Goal: Task Accomplishment & Management: Use online tool/utility

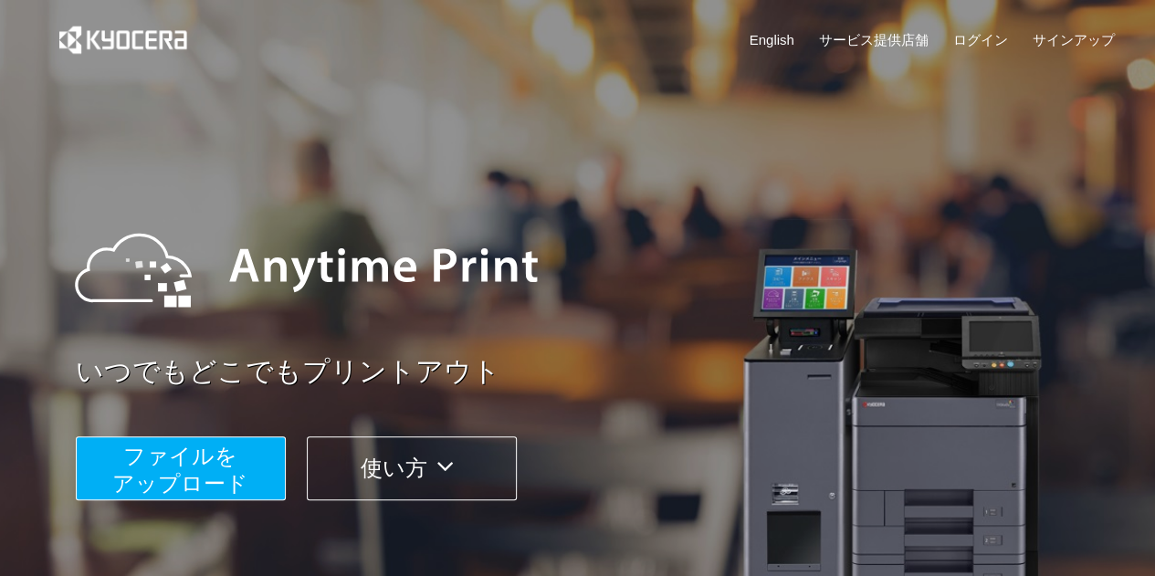
click at [166, 462] on span "ファイルを ​​アップロード" at bounding box center [180, 470] width 136 height 52
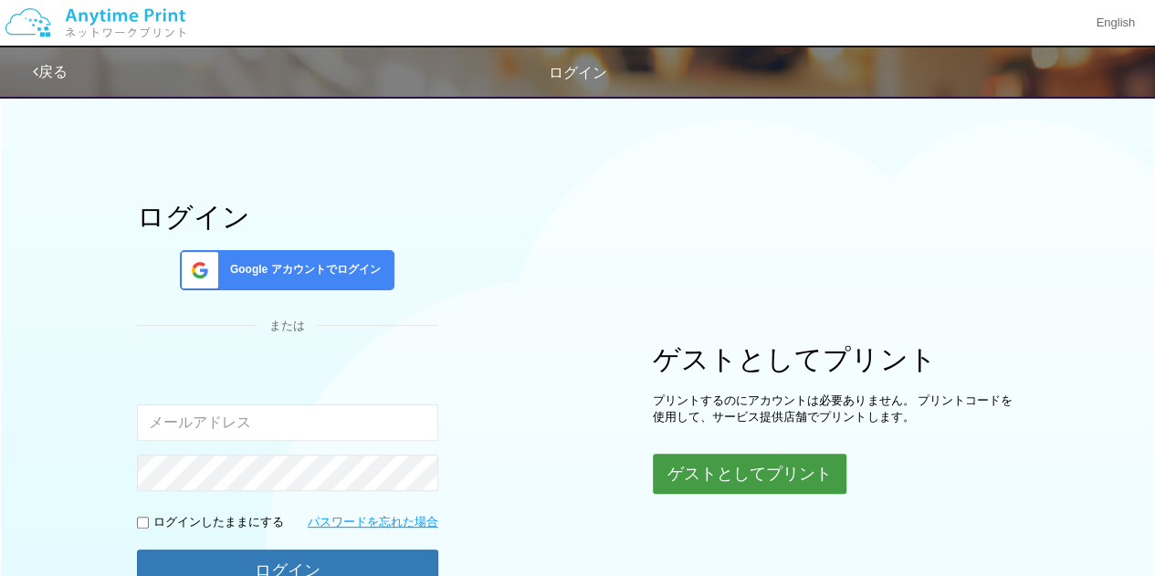
click at [799, 468] on button "ゲストとしてプリント" at bounding box center [750, 474] width 194 height 40
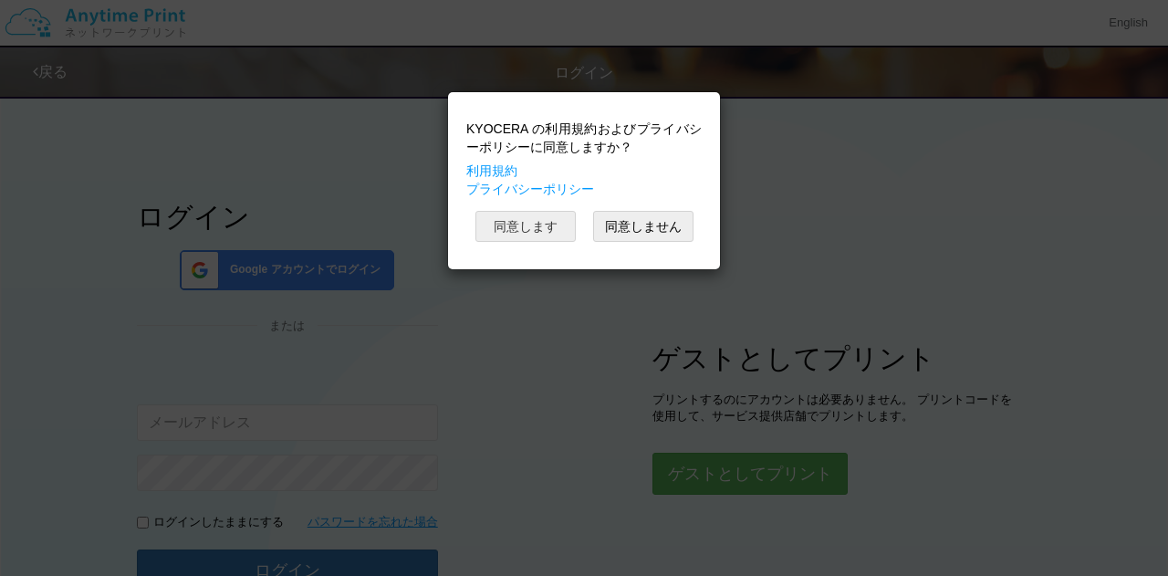
click at [518, 225] on button "同意します" at bounding box center [526, 226] width 100 height 31
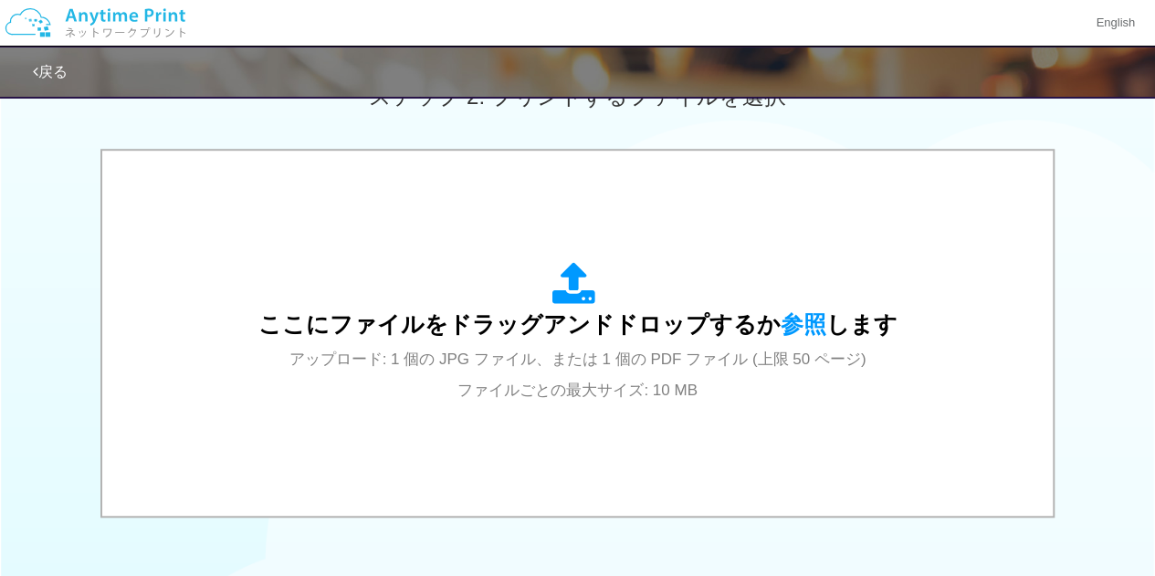
scroll to position [548, 0]
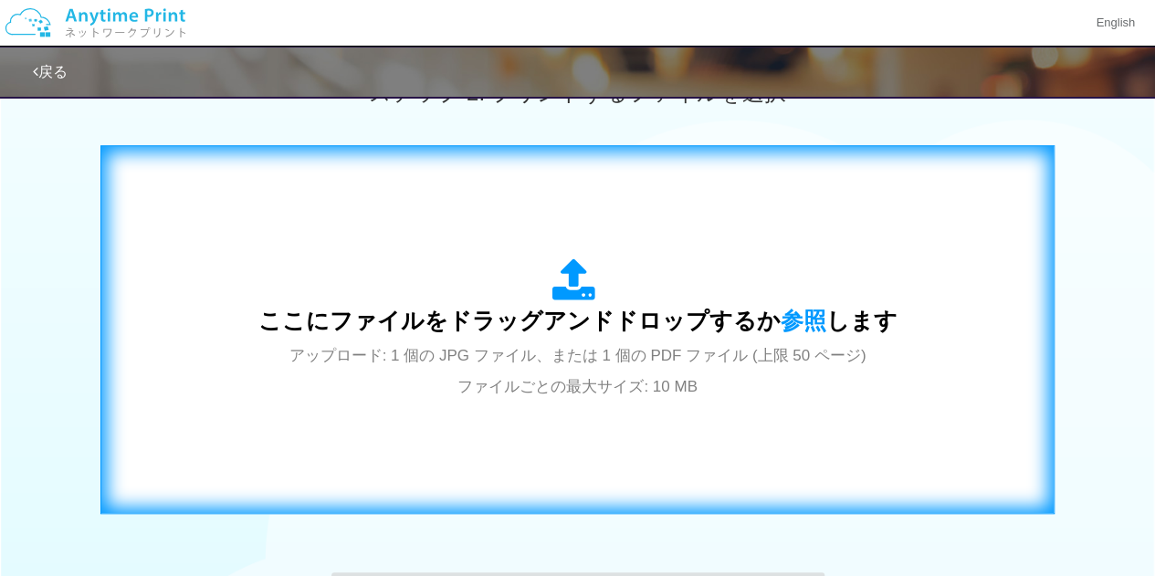
click at [546, 309] on span "ここにファイルをドラッグアンドドロップするか 参照 します" at bounding box center [577, 321] width 639 height 26
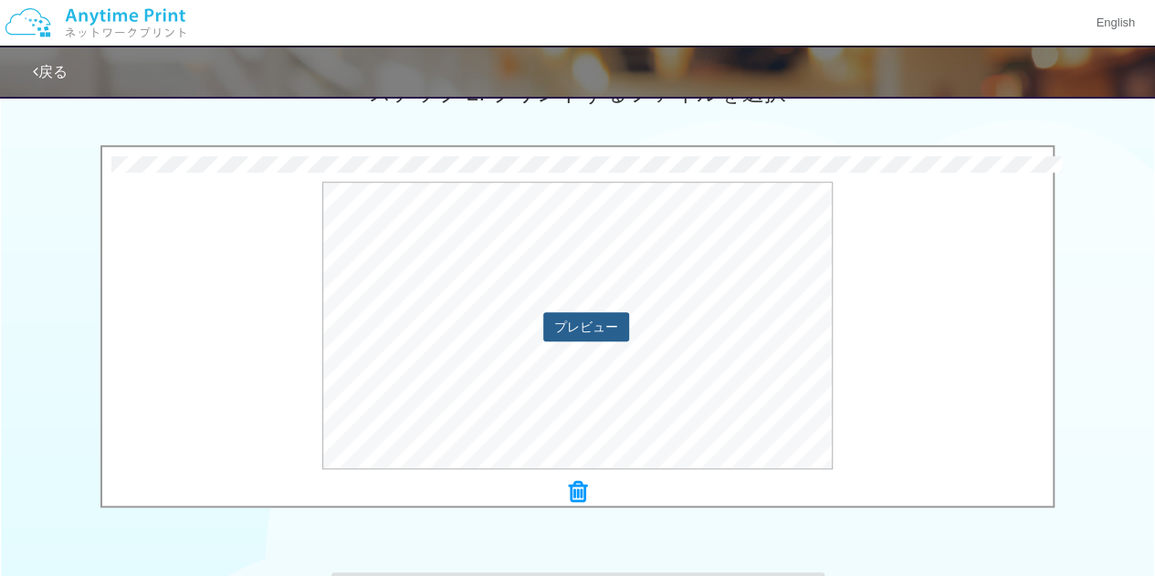
click at [568, 328] on button "プレビュー" at bounding box center [586, 326] width 86 height 29
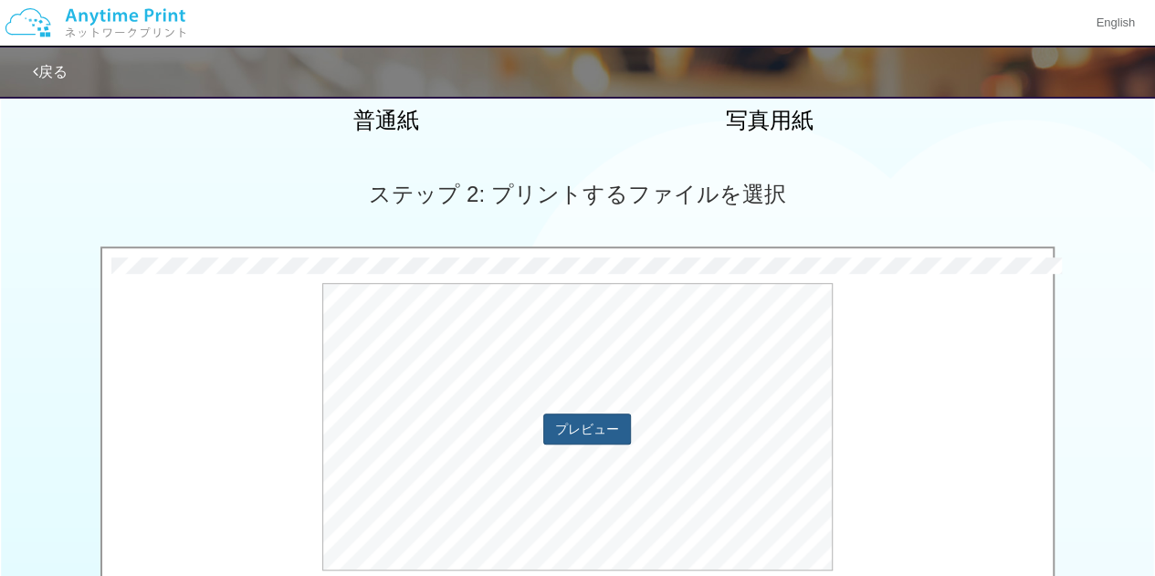
scroll to position [811, 0]
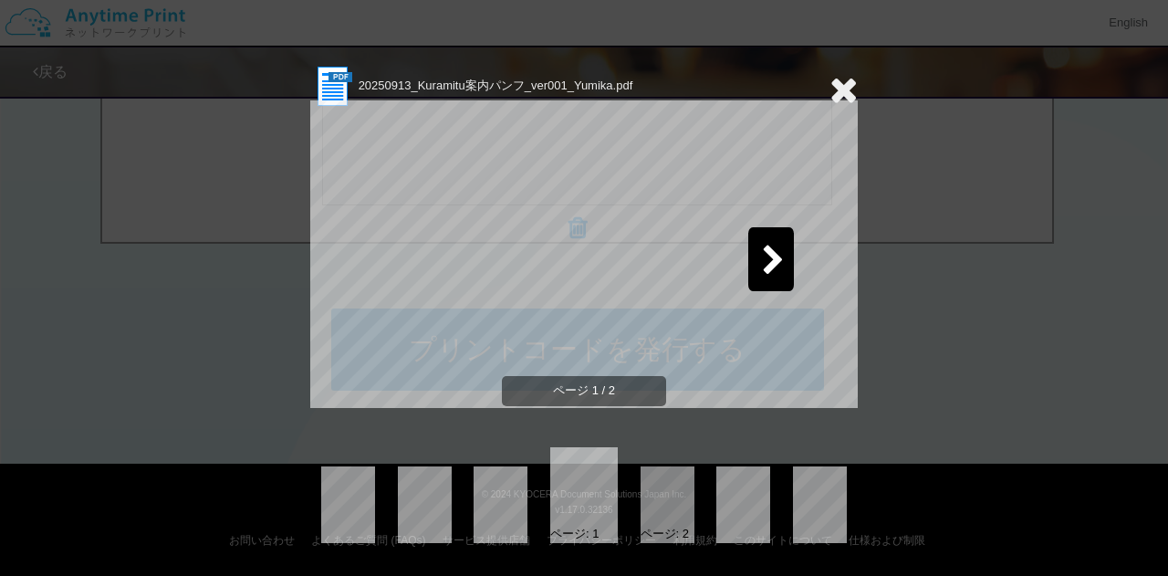
click at [779, 260] on icon at bounding box center [773, 262] width 23 height 32
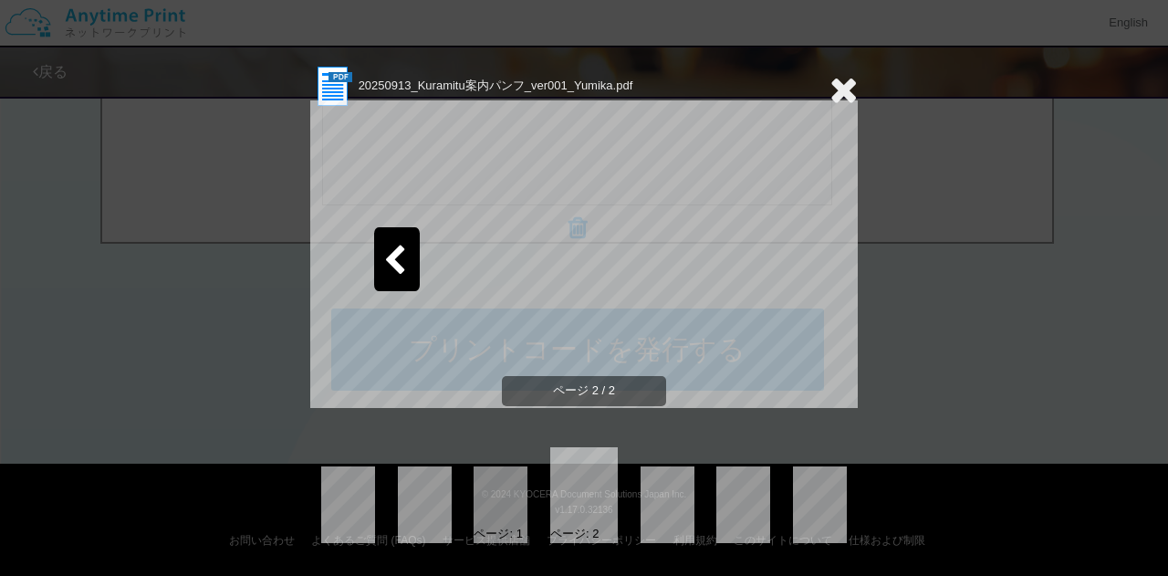
click at [838, 90] on icon at bounding box center [844, 89] width 28 height 37
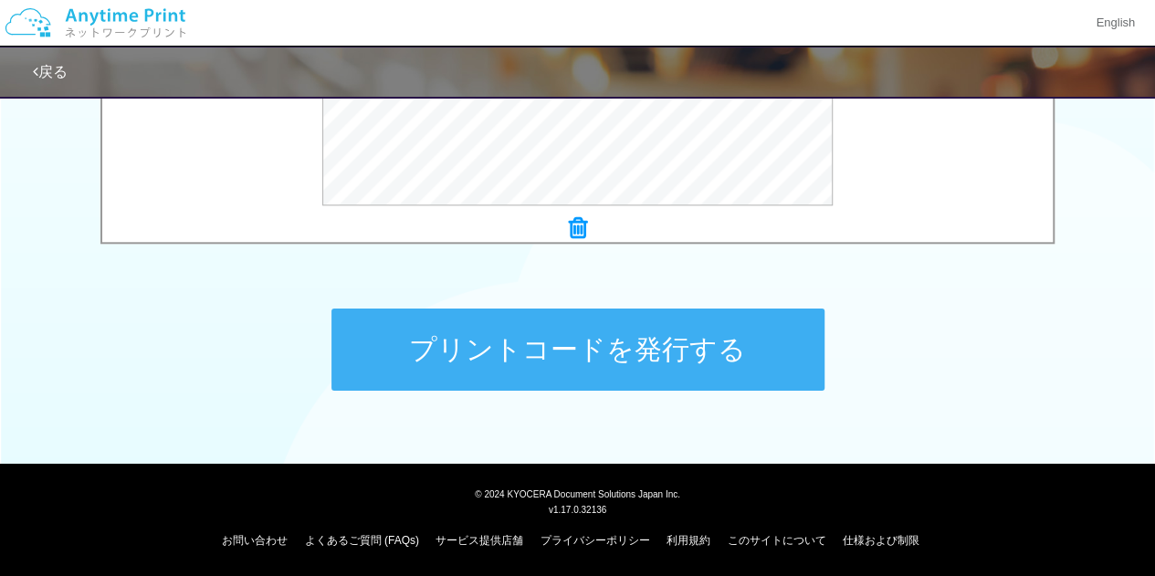
click at [701, 371] on button "プリントコードを発行する" at bounding box center [577, 350] width 493 height 82
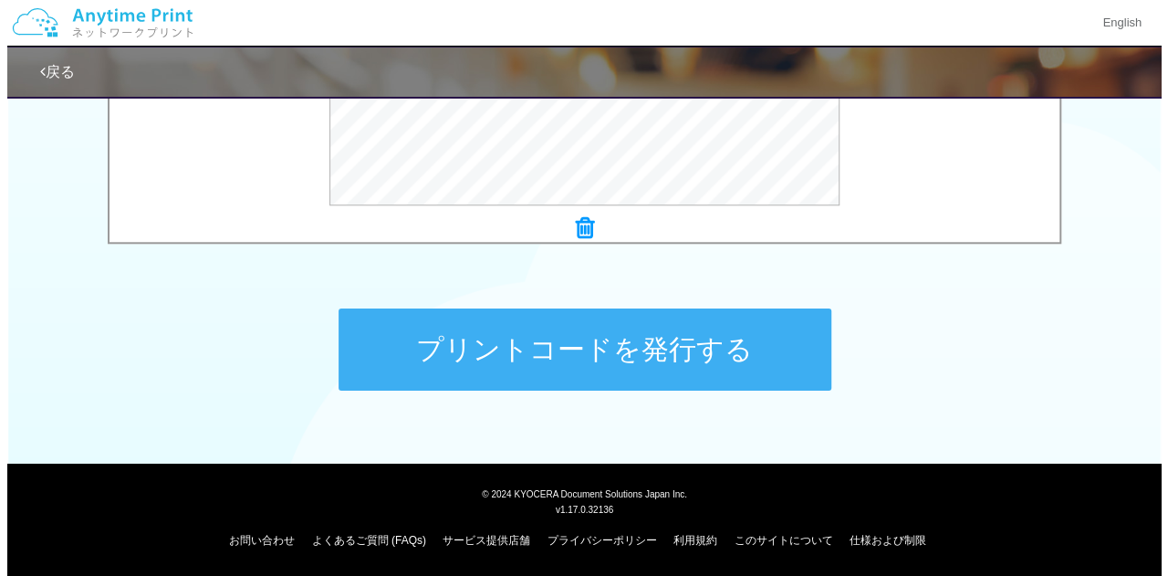
scroll to position [0, 0]
